Goal: Find specific page/section: Find specific page/section

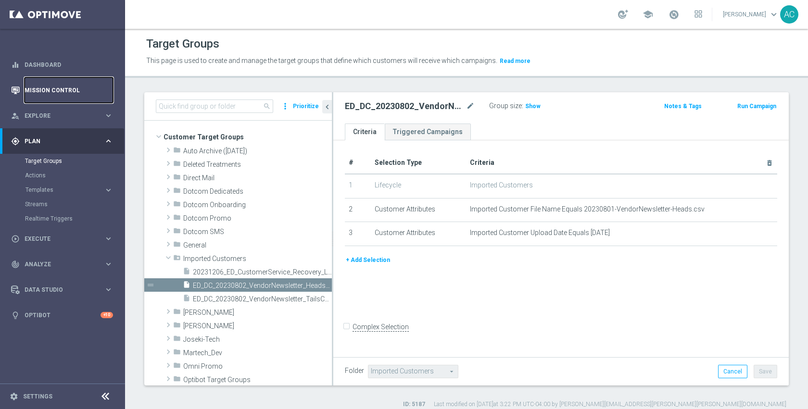
click at [58, 89] on link "Mission Control" at bounding box center [69, 90] width 89 height 26
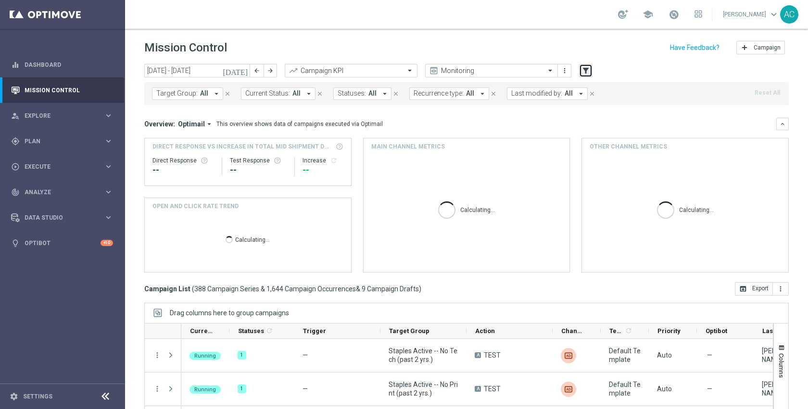
click at [583, 72] on icon "filter_alt" at bounding box center [586, 70] width 9 height 9
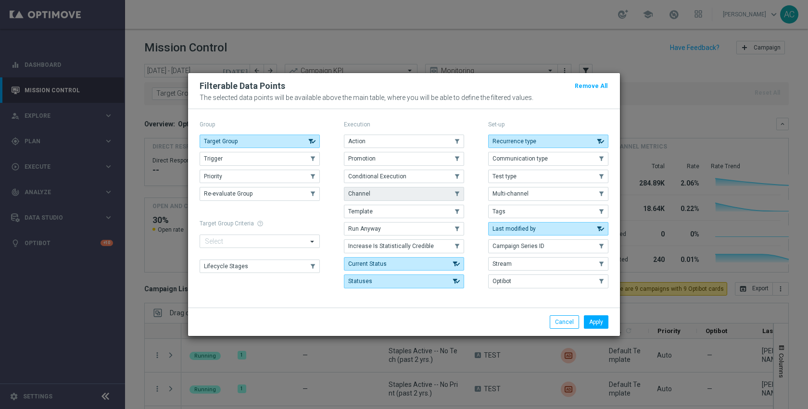
click at [391, 191] on button "Channel" at bounding box center [404, 193] width 120 height 13
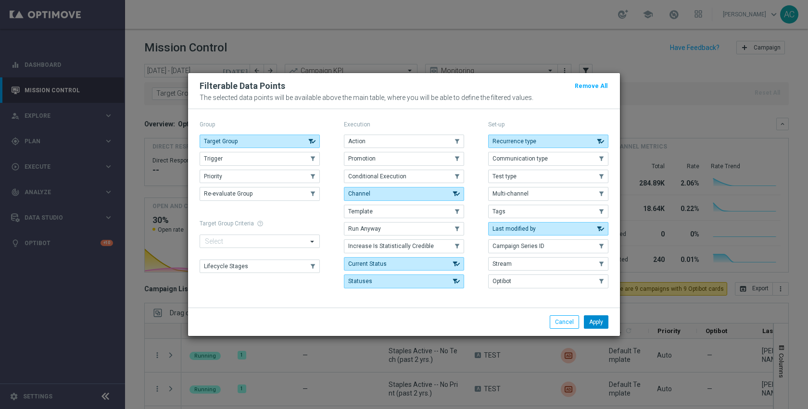
click at [603, 319] on button "Apply" at bounding box center [596, 322] width 25 height 13
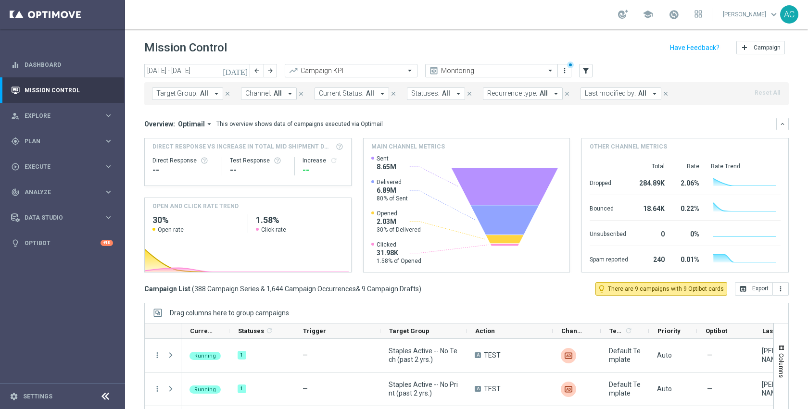
click at [261, 95] on span "Channel:" at bounding box center [258, 93] width 26 height 8
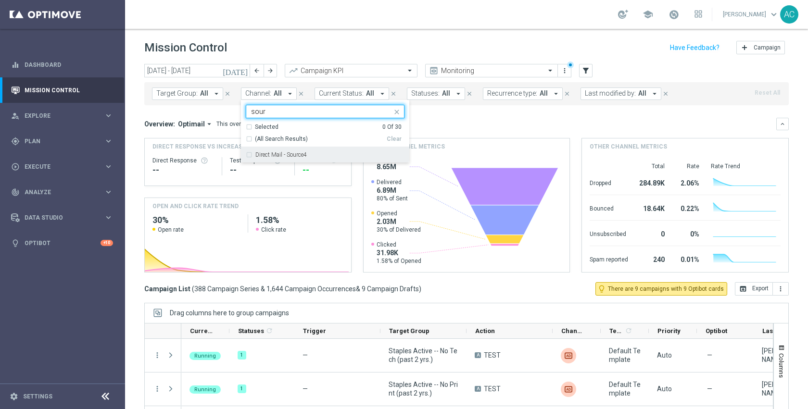
click at [299, 155] on label "Direct Mail - Source4" at bounding box center [280, 155] width 51 height 6
type input "sour"
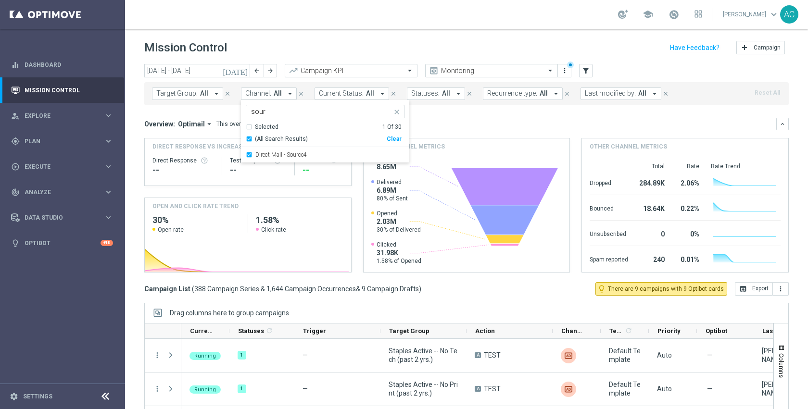
click at [467, 116] on mini-dashboard "Overview: Optimail arrow_drop_down This overview shows data of campaigns execut…" at bounding box center [466, 193] width 645 height 177
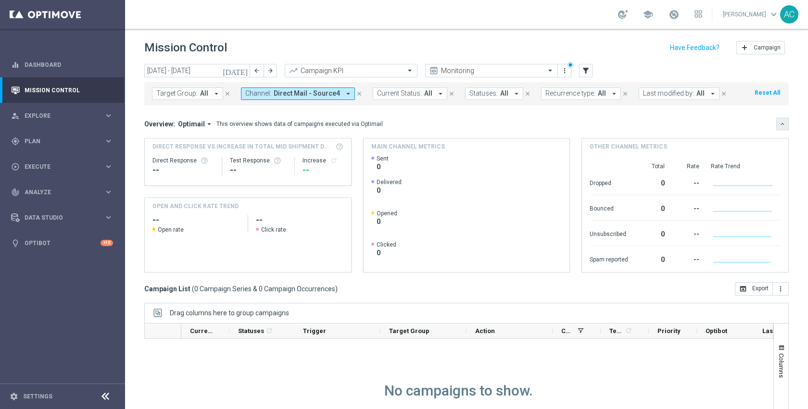
click at [779, 122] on icon "keyboard_arrow_down" at bounding box center [782, 124] width 7 height 7
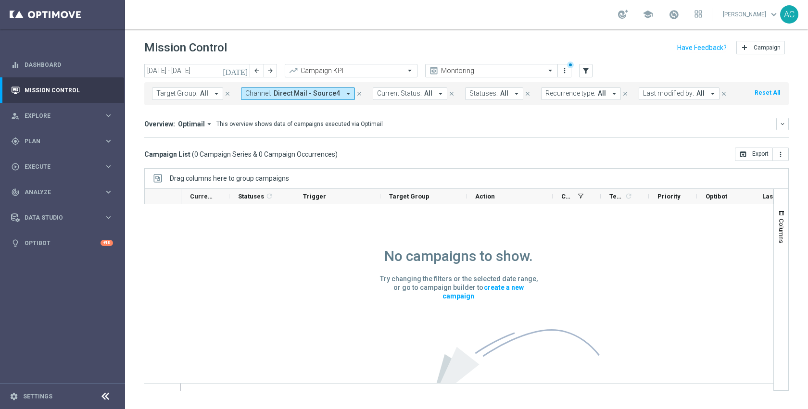
click at [243, 74] on icon "[DATE]" at bounding box center [236, 70] width 26 height 9
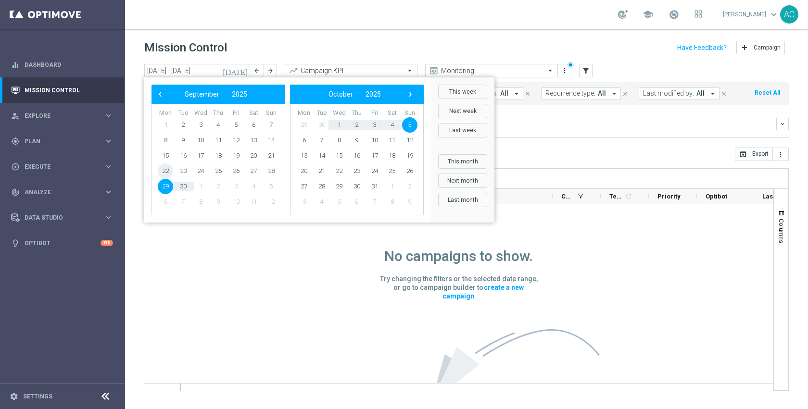
click at [166, 168] on span "22" at bounding box center [165, 171] width 15 height 15
click at [188, 183] on span "30" at bounding box center [183, 186] width 15 height 15
type input "[DATE] - [DATE]"
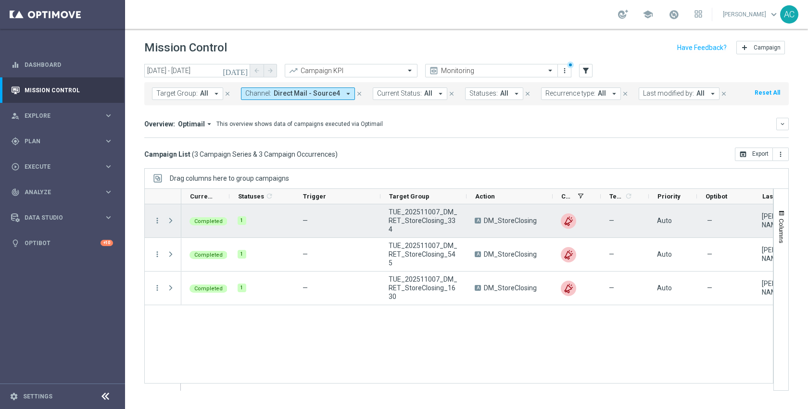
click at [171, 224] on span "Press SPACE to select this row." at bounding box center [170, 221] width 9 height 8
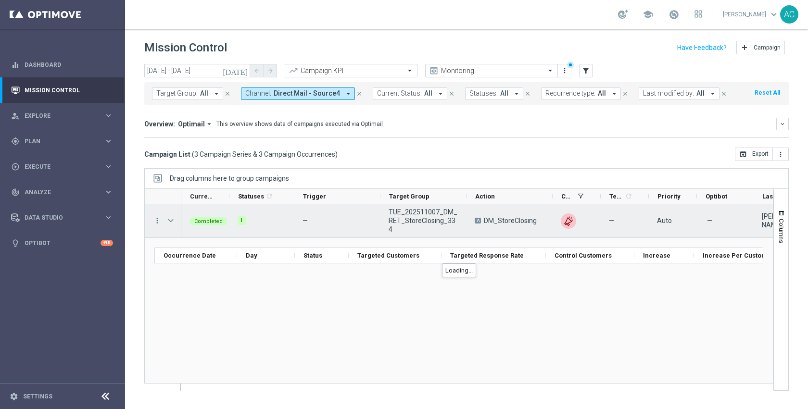
click at [153, 221] on div "more_vert" at bounding box center [153, 220] width 17 height 33
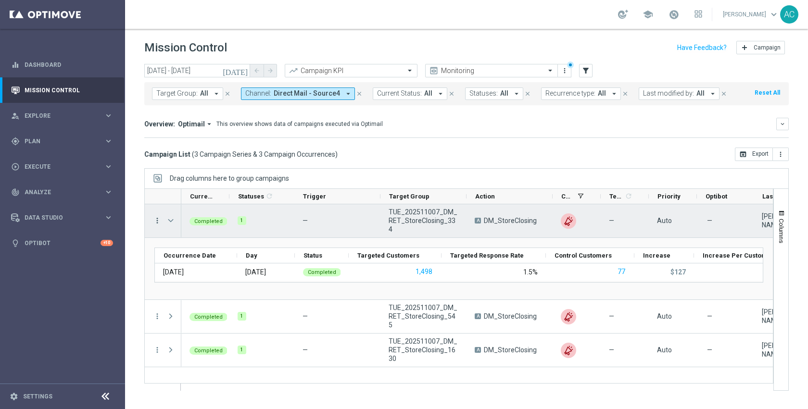
click at [158, 222] on icon "more_vert" at bounding box center [157, 221] width 9 height 9
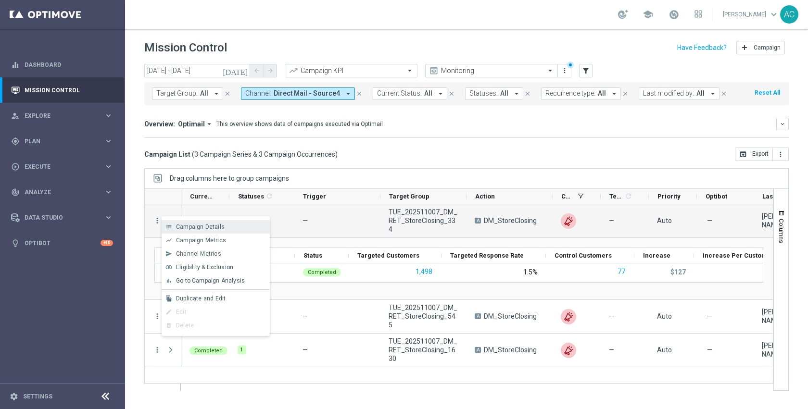
click at [227, 226] on div "Campaign Details" at bounding box center [220, 227] width 89 height 7
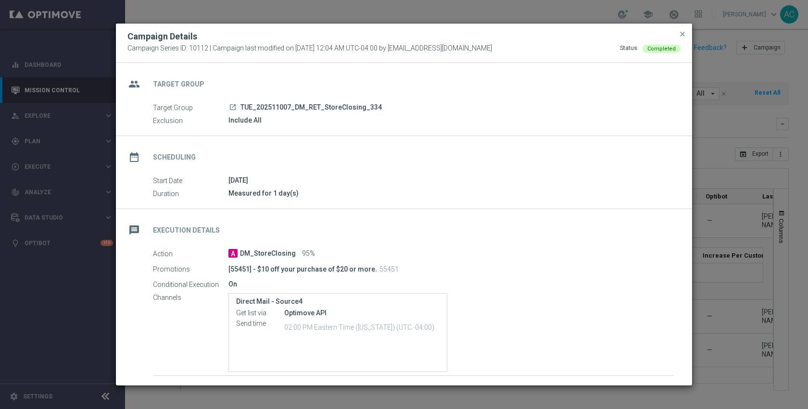
drag, startPoint x: 384, startPoint y: 107, endPoint x: 239, endPoint y: 108, distance: 145.8
click at [239, 108] on div "launch TUE_202511007_DM_RET_StoreClosing_334" at bounding box center [451, 107] width 445 height 10
copy span "TUE_202511007_DM_RET_StoreClosing_334"
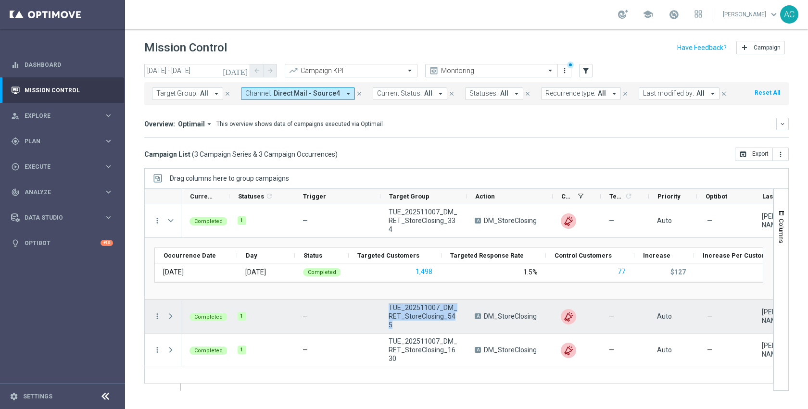
drag, startPoint x: 458, startPoint y: 321, endPoint x: 386, endPoint y: 313, distance: 71.7
click at [386, 313] on div "TUE_202511007_DM_RET_StoreClosing_545" at bounding box center [424, 316] width 86 height 33
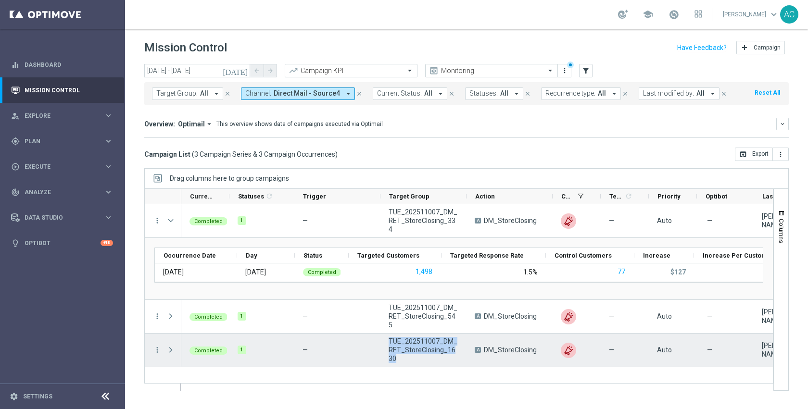
drag, startPoint x: 394, startPoint y: 358, endPoint x: 388, endPoint y: 343, distance: 16.6
click at [388, 343] on div "TUE_202511007_DM_RET_StoreClosing_1630" at bounding box center [424, 350] width 86 height 33
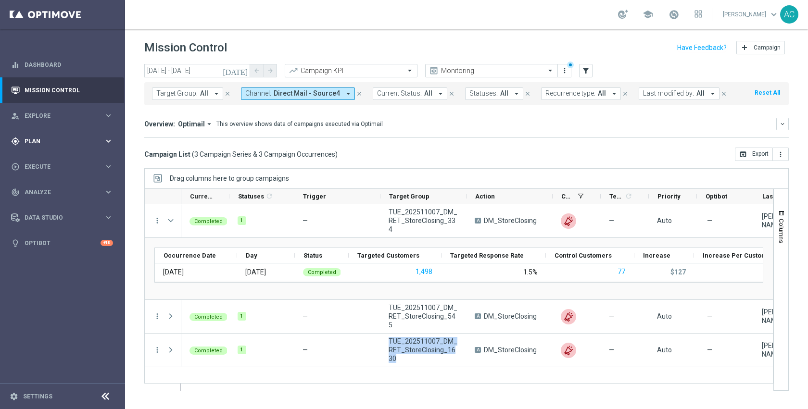
click at [44, 148] on div "gps_fixed Plan keyboard_arrow_right" at bounding box center [62, 141] width 124 height 26
click at [41, 163] on link "Target Groups" at bounding box center [62, 161] width 75 height 8
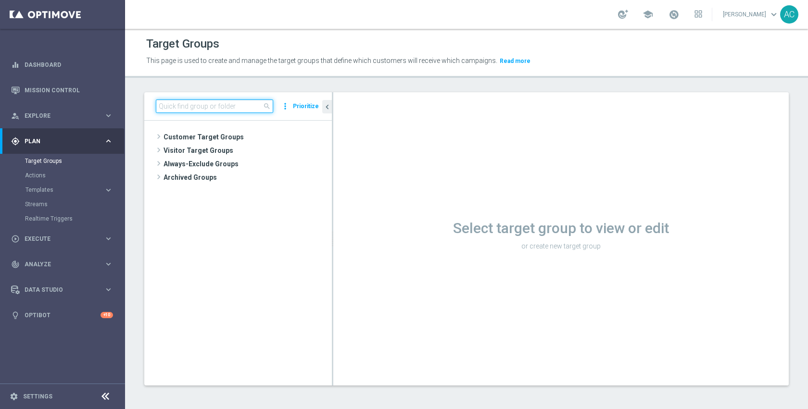
click at [218, 101] on input at bounding box center [214, 106] width 117 height 13
paste input "ED_OMNI_20250919_Bellingham_Bin_Wins"
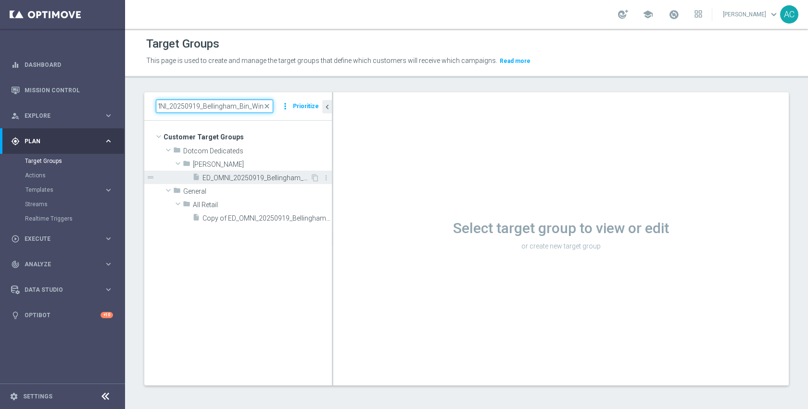
type input "ED_OMNI_20250919_Bellingham_Bin_Wins"
click at [244, 182] on div "insert_drive_file ED_OMNI_20250919_Bellingham_Bin_Wins" at bounding box center [251, 177] width 118 height 13
